Goal: Transaction & Acquisition: Obtain resource

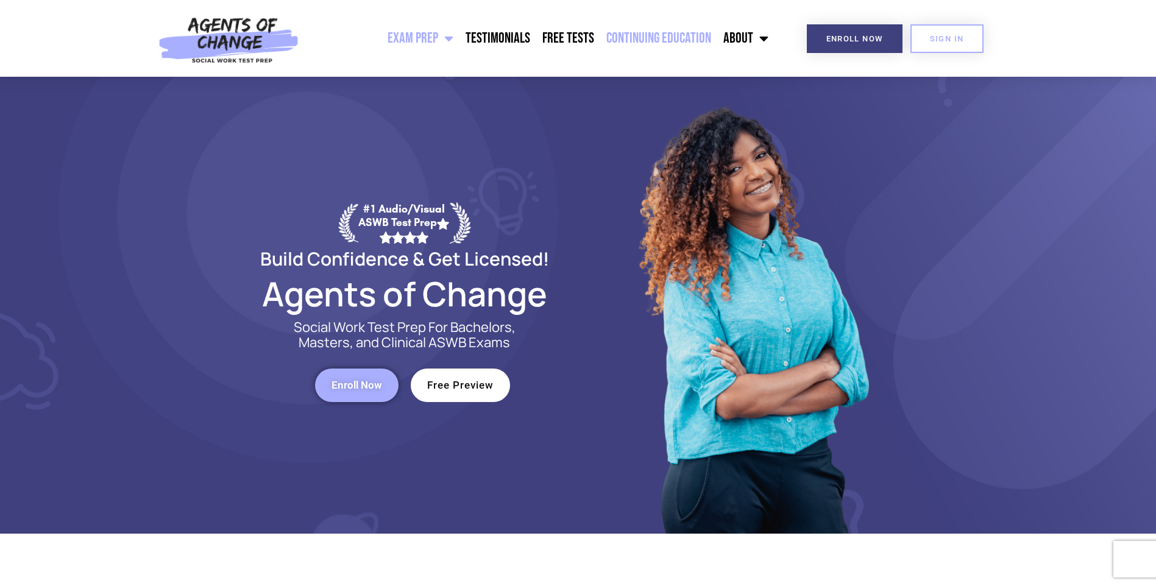
click at [645, 43] on link "Continuing Education" at bounding box center [658, 38] width 117 height 30
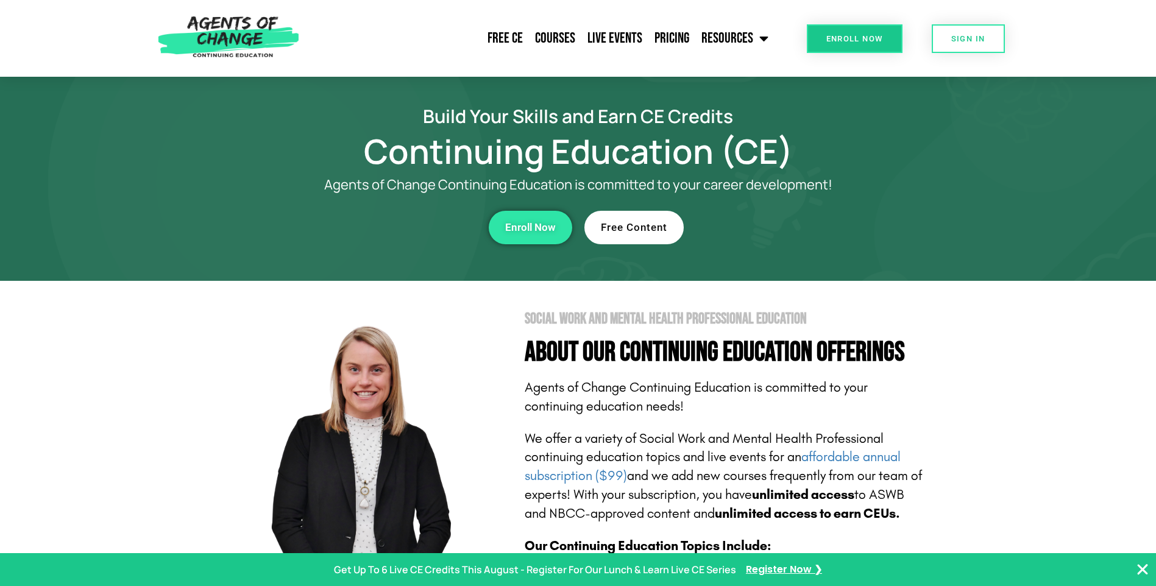
click at [648, 213] on link "Free Content" at bounding box center [634, 228] width 99 height 34
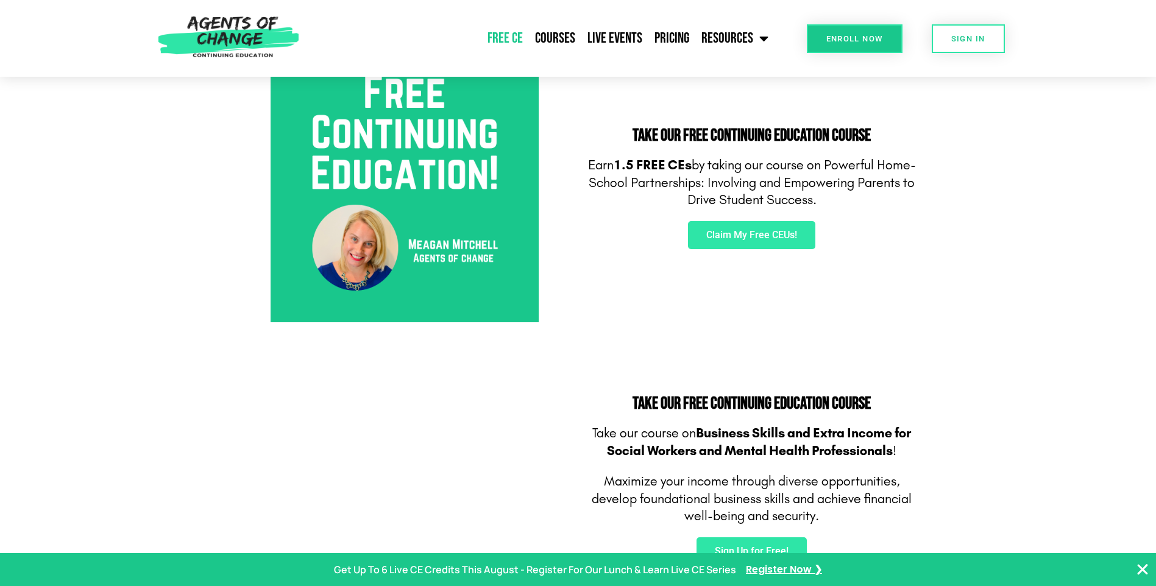
scroll to position [427, 0]
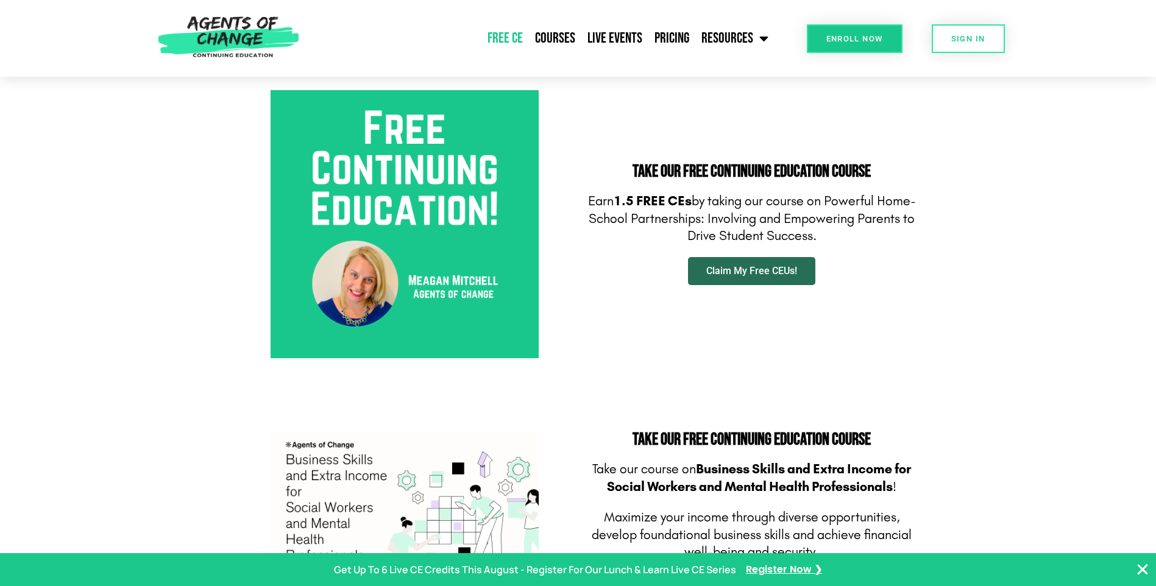
click at [716, 268] on span "Claim My Free CEUs!" at bounding box center [751, 271] width 91 height 10
